Goal: Go to known website: Access a specific website the user already knows

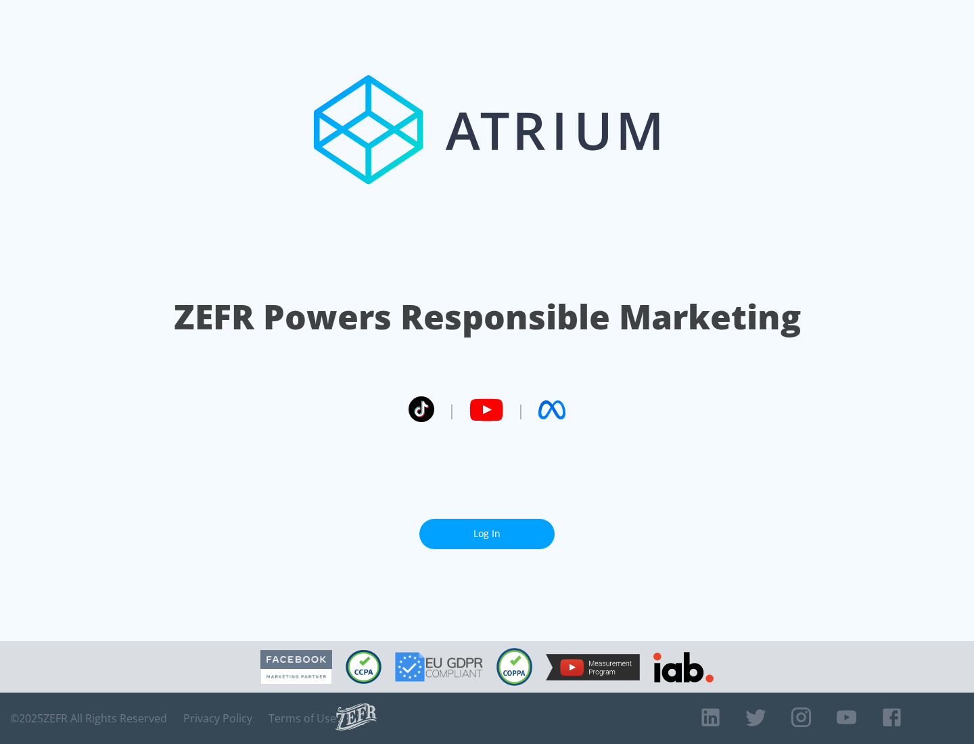
click at [487, 534] on link "Log In" at bounding box center [486, 534] width 135 height 30
